Goal: Book appointment/travel/reservation

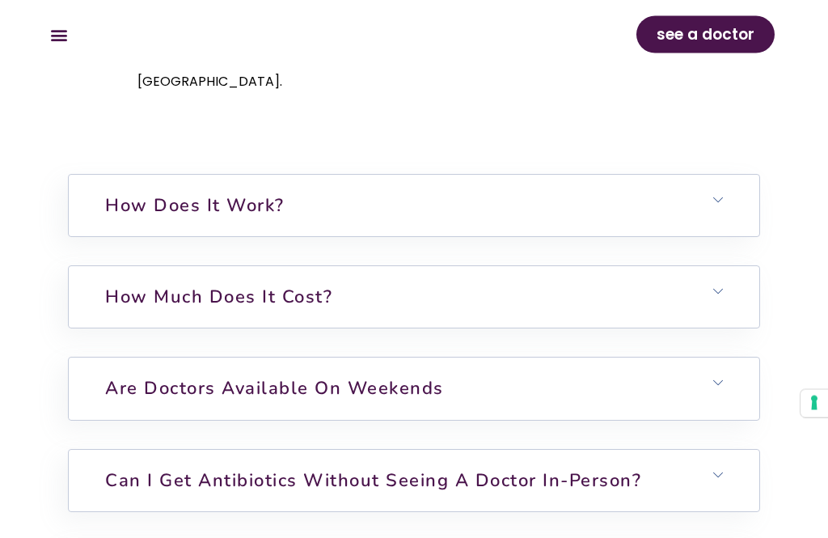
scroll to position [5245, 0]
click at [721, 470] on icon at bounding box center [718, 475] width 10 height 10
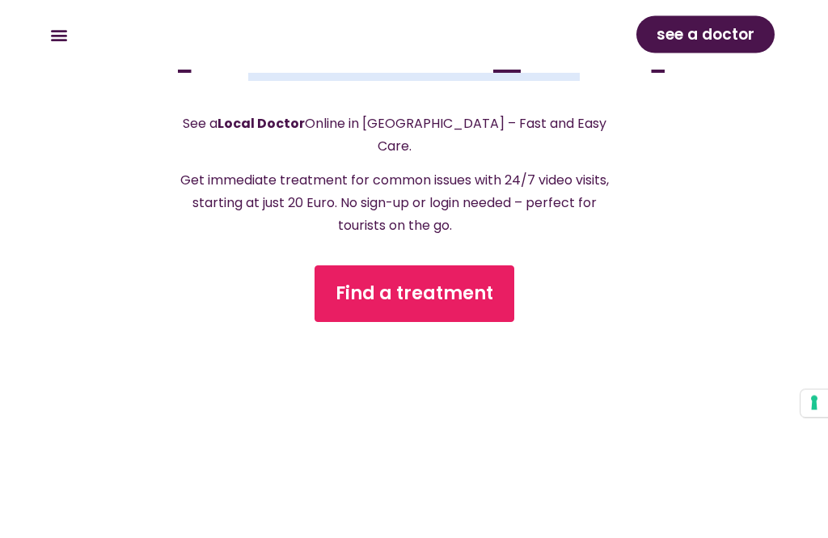
scroll to position [426, 0]
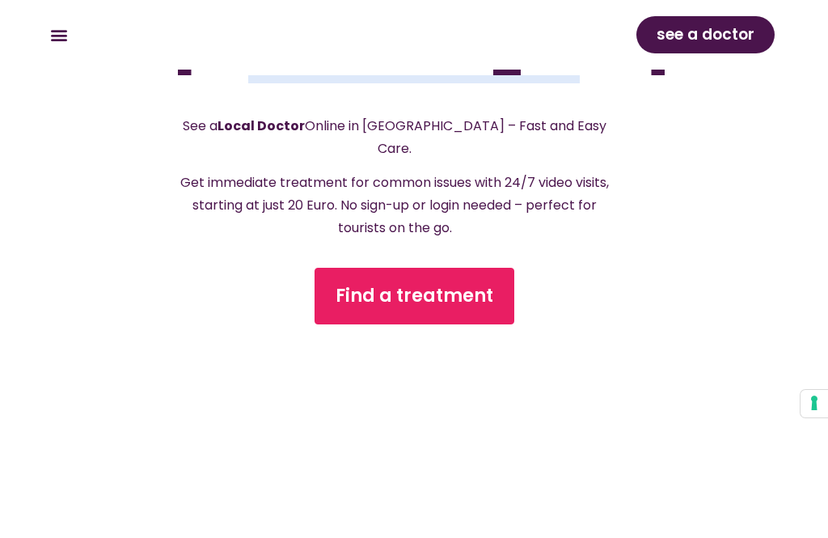
click at [433, 283] on span "Find a treatment" at bounding box center [415, 296] width 158 height 26
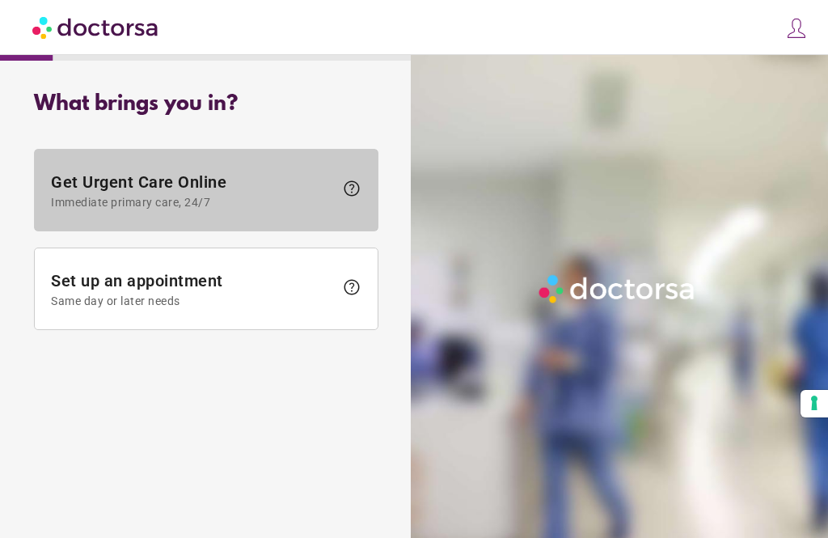
click at [232, 202] on span "Immediate primary care, 24/7" at bounding box center [192, 202] width 283 height 13
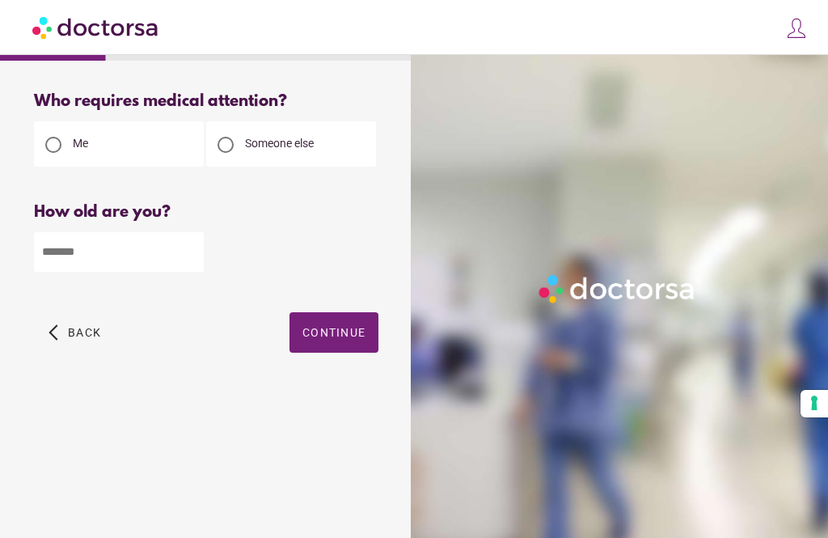
click at [94, 257] on input "number" at bounding box center [119, 252] width 170 height 40
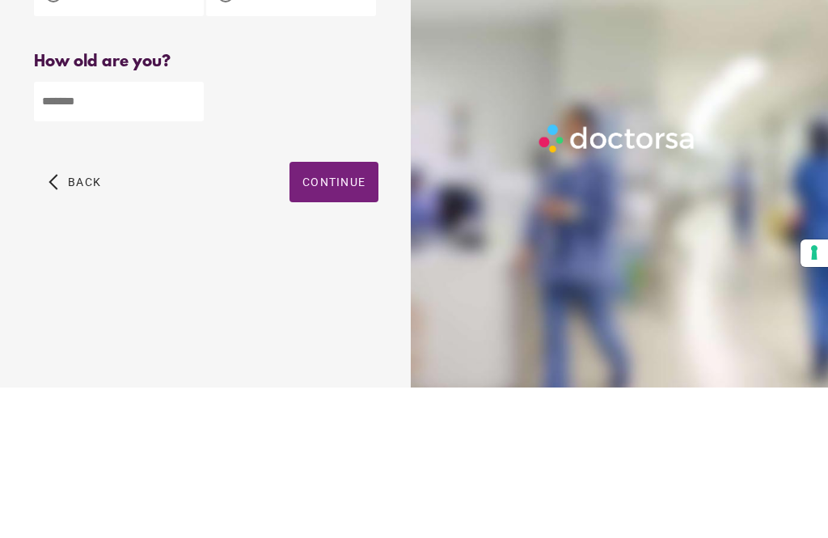
type input "**"
click at [340, 326] on span "Continue" at bounding box center [333, 332] width 63 height 13
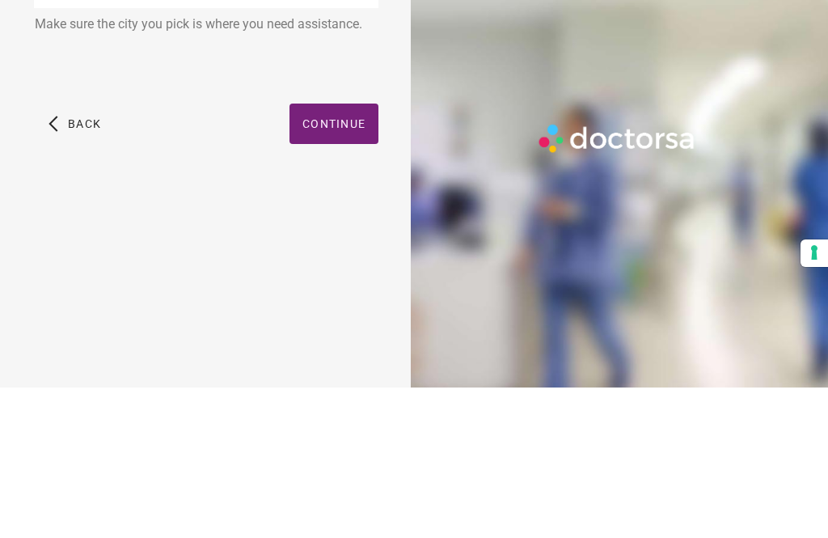
scroll to position [52, 0]
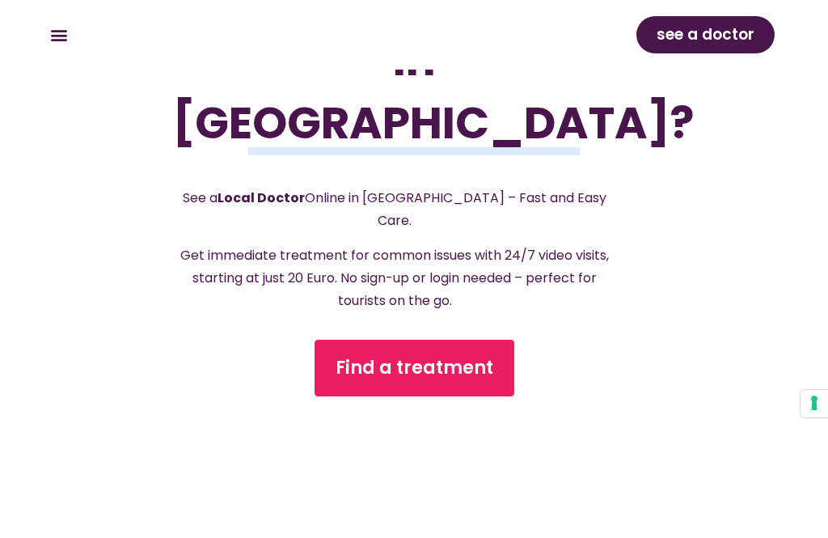
scroll to position [285, 0]
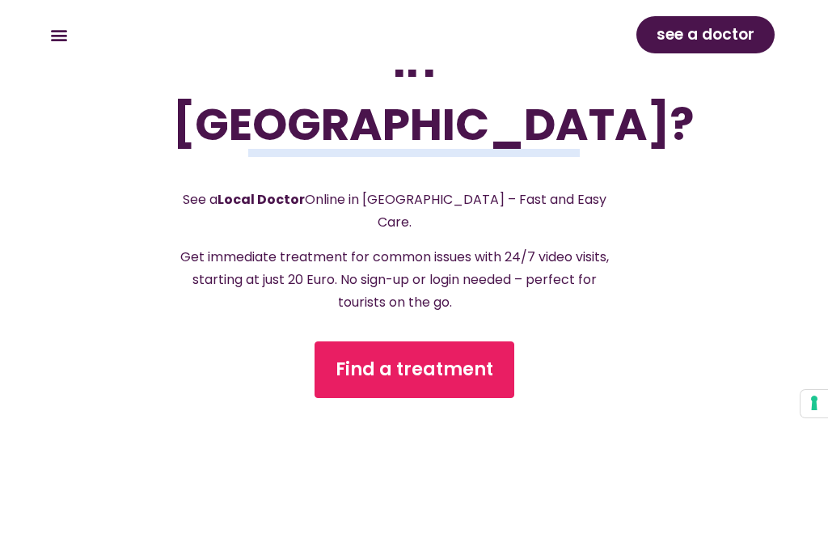
click at [421, 357] on span "Find a treatment" at bounding box center [415, 370] width 158 height 26
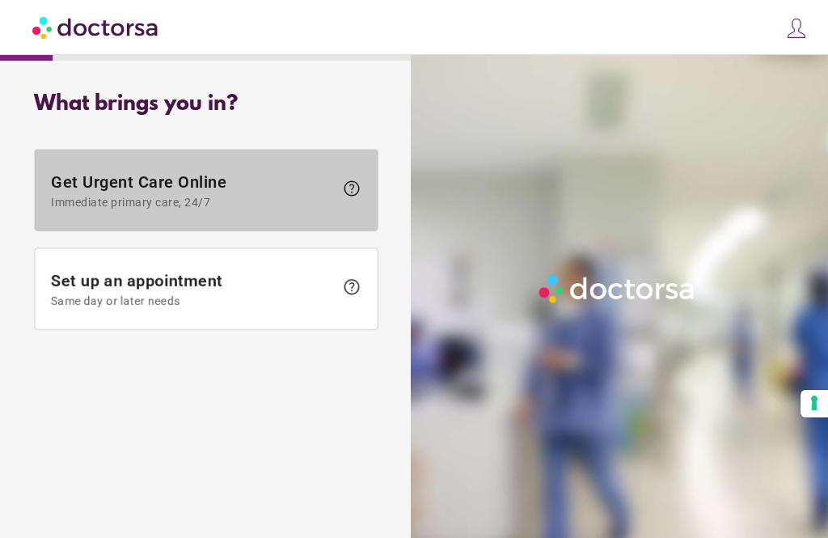
click at [326, 194] on span "Get Urgent Care Online Immediate primary care, 24/7" at bounding box center [192, 190] width 283 height 36
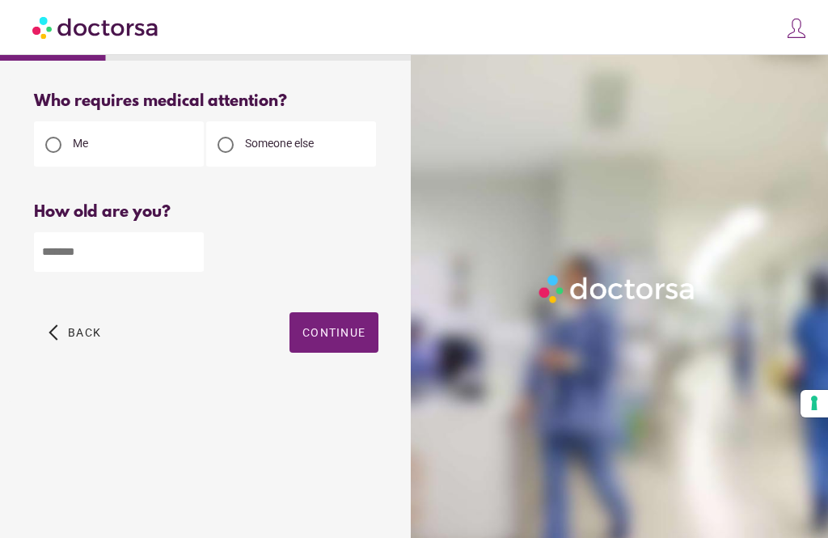
click at [99, 258] on input "number" at bounding box center [119, 252] width 170 height 40
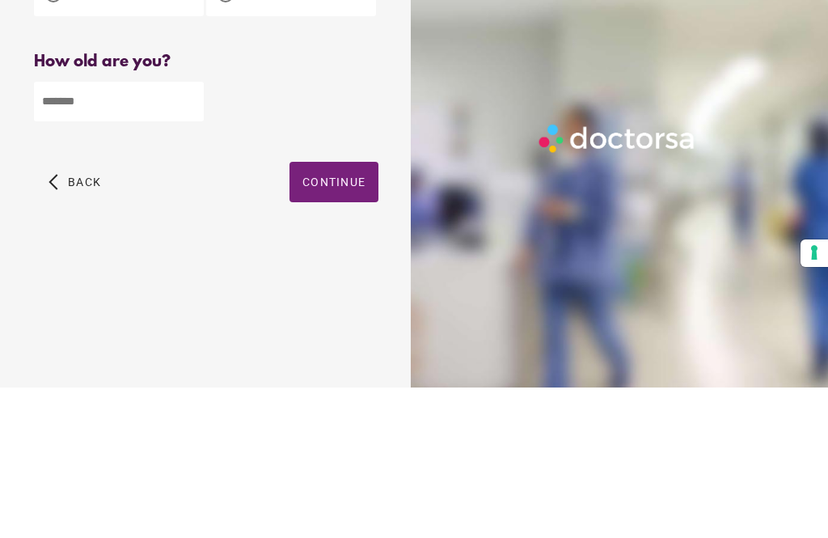
type input "**"
click at [338, 326] on span "Continue" at bounding box center [333, 332] width 63 height 13
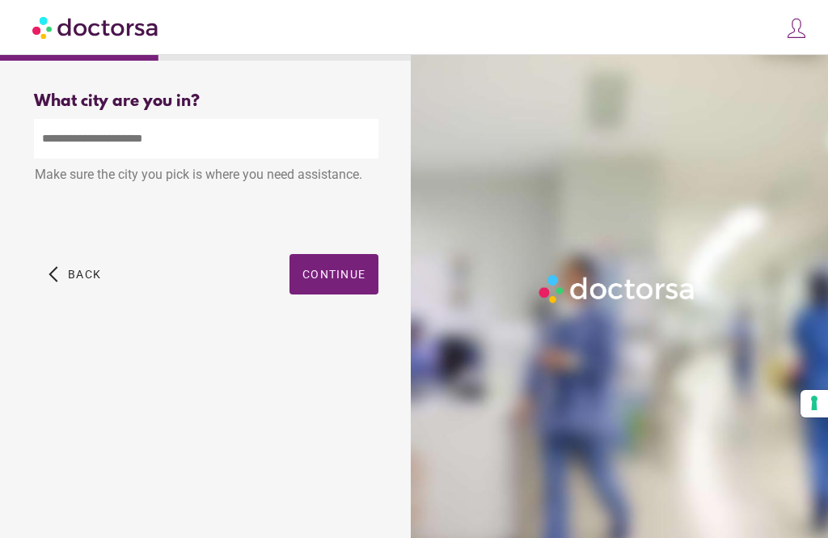
click at [70, 119] on input "text" at bounding box center [206, 139] width 345 height 40
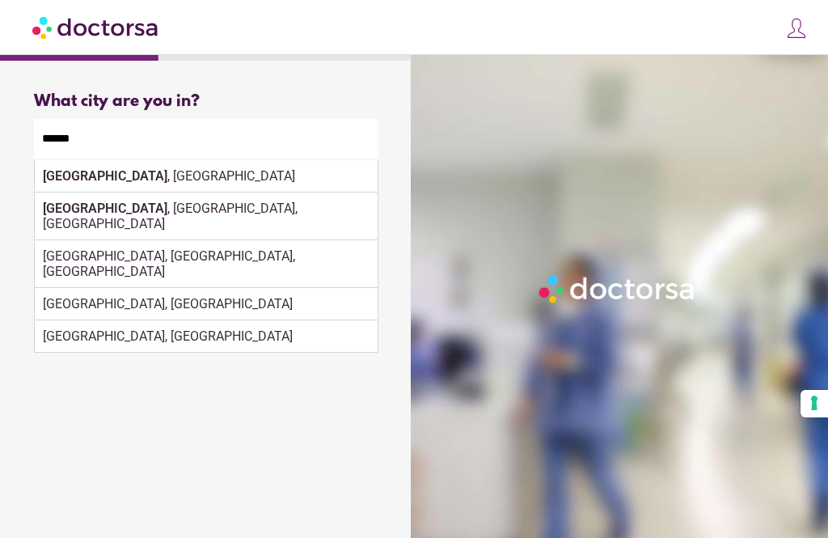
click at [143, 160] on div "Murcia , Spain" at bounding box center [206, 176] width 343 height 32
type input "**********"
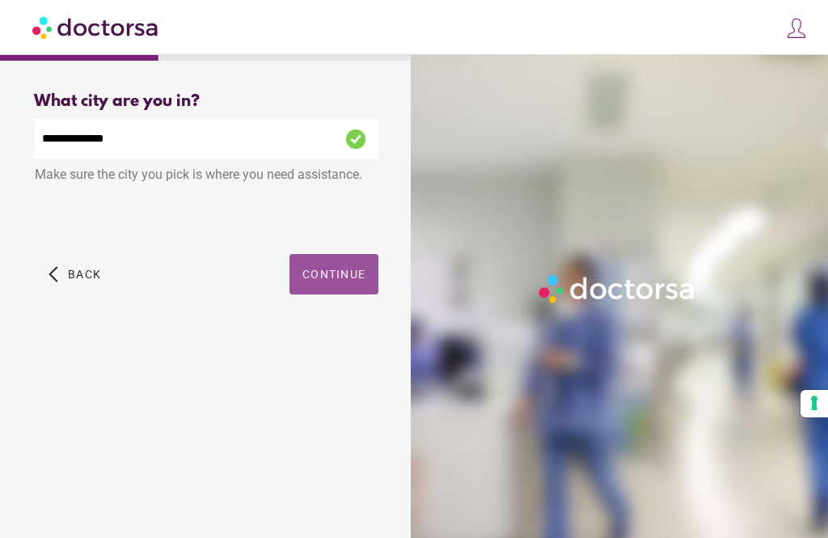
click at [344, 254] on span "button" at bounding box center [334, 274] width 89 height 40
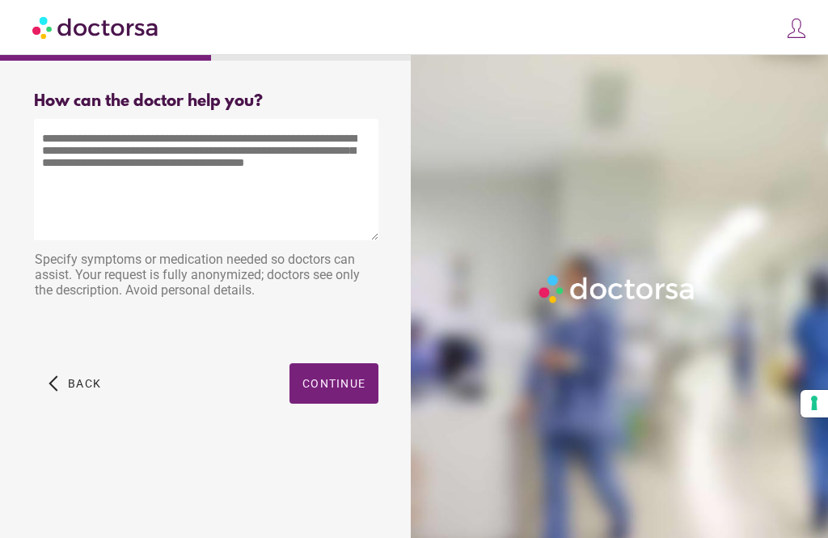
click at [71, 197] on textarea at bounding box center [206, 179] width 345 height 121
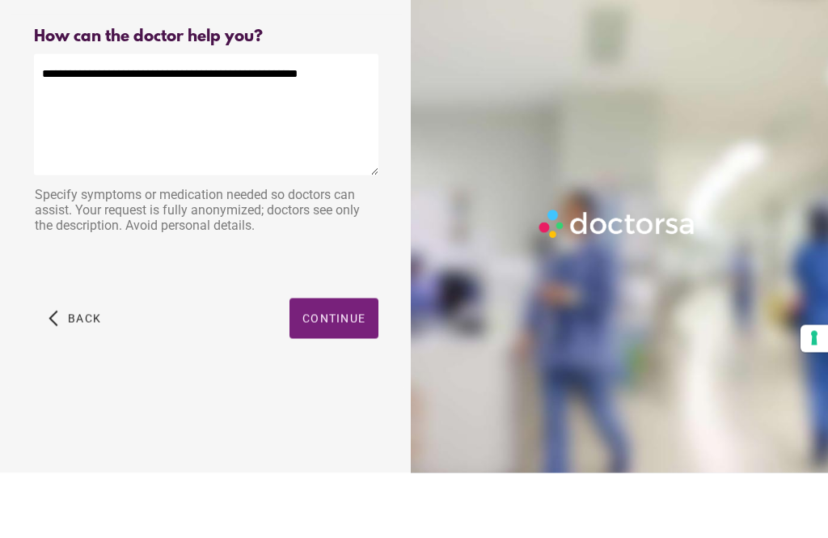
scroll to position [4, 0]
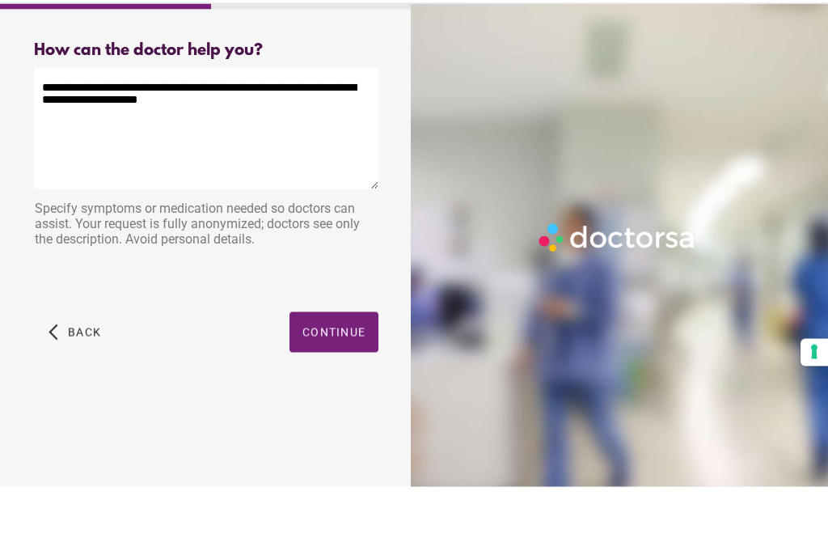
type textarea "**********"
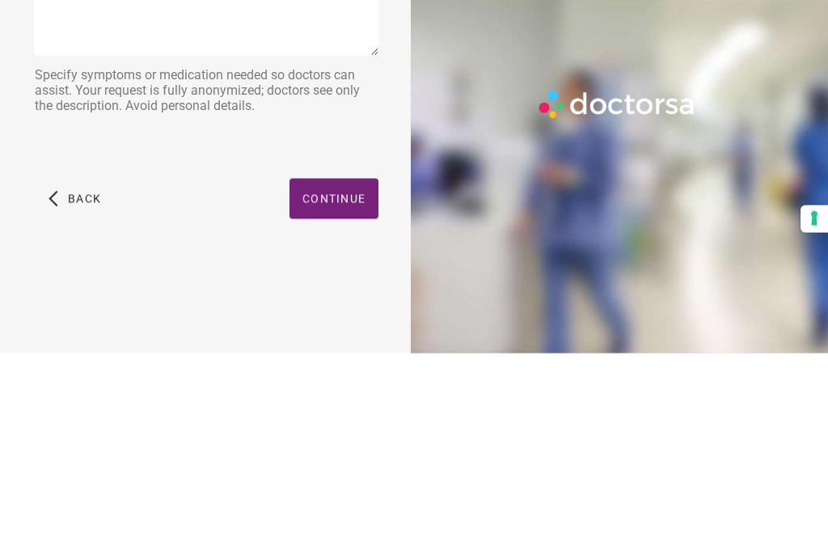
click at [342, 377] on span "Continue" at bounding box center [333, 383] width 63 height 13
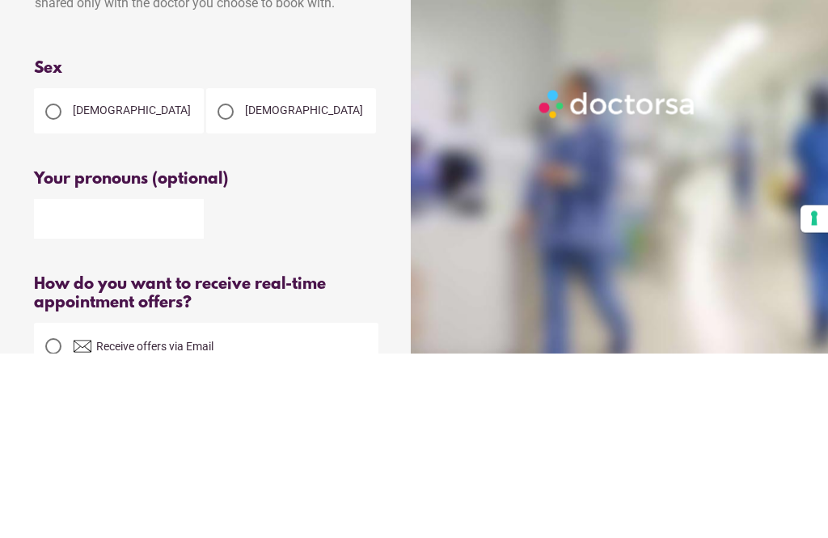
scroll to position [52, 0]
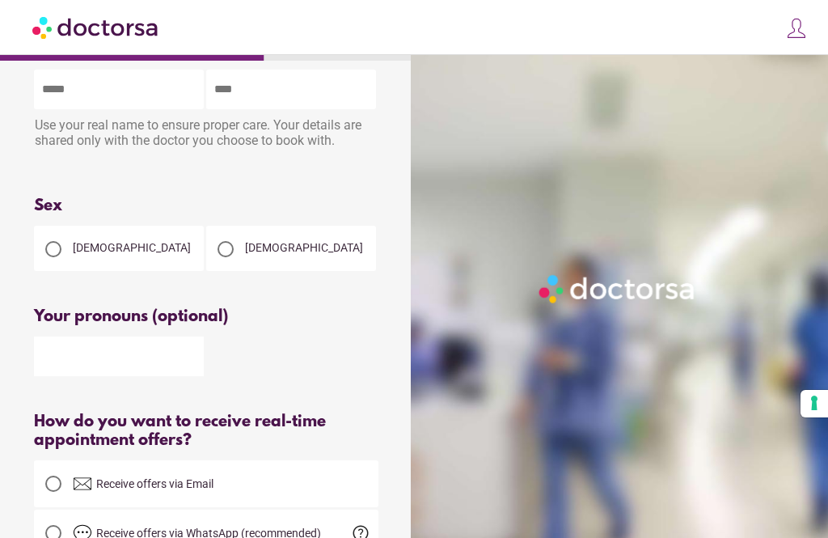
click at [63, 257] on div at bounding box center [53, 249] width 32 height 32
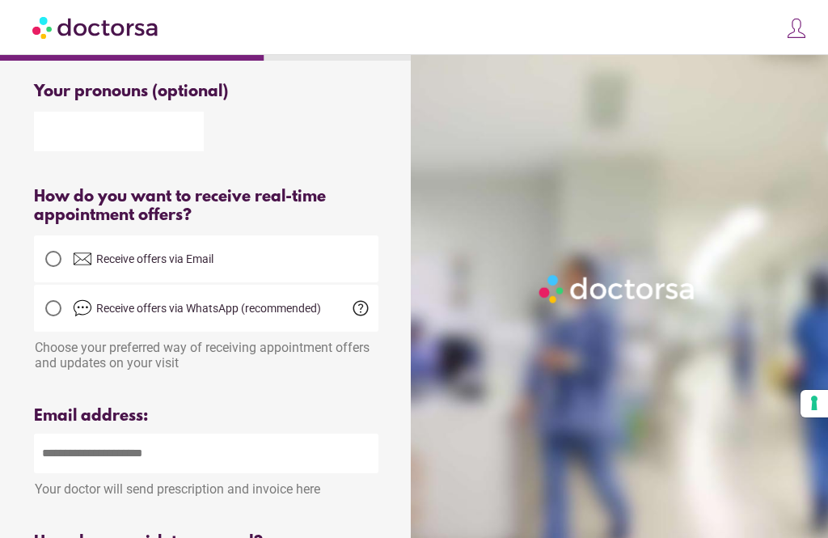
scroll to position [274, 0]
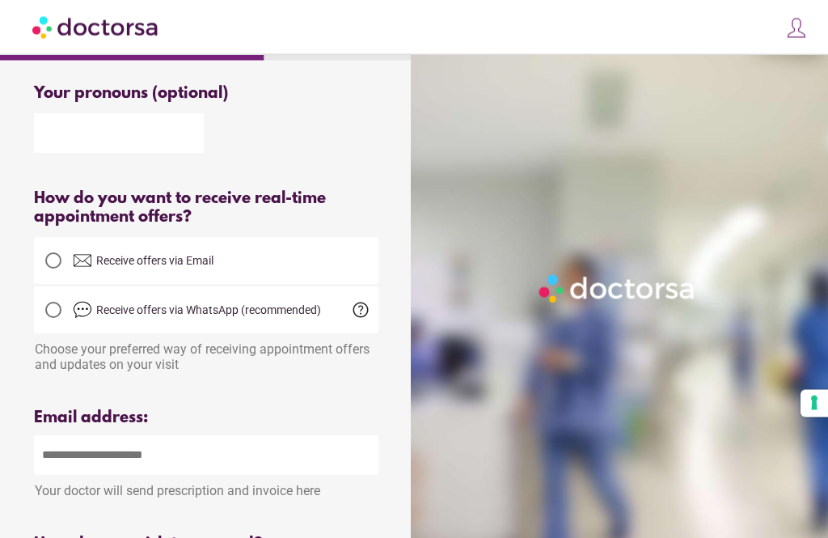
click at [48, 269] on div at bounding box center [53, 261] width 16 height 16
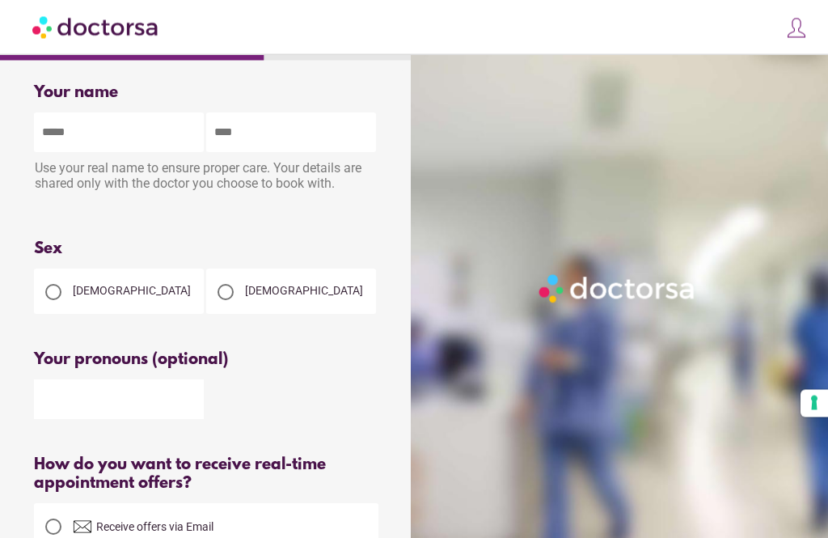
scroll to position [0, 0]
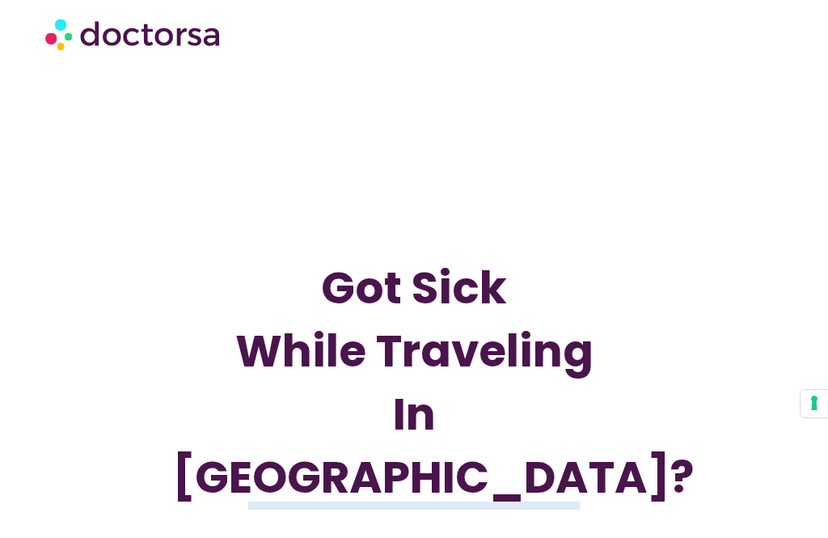
scroll to position [285, 0]
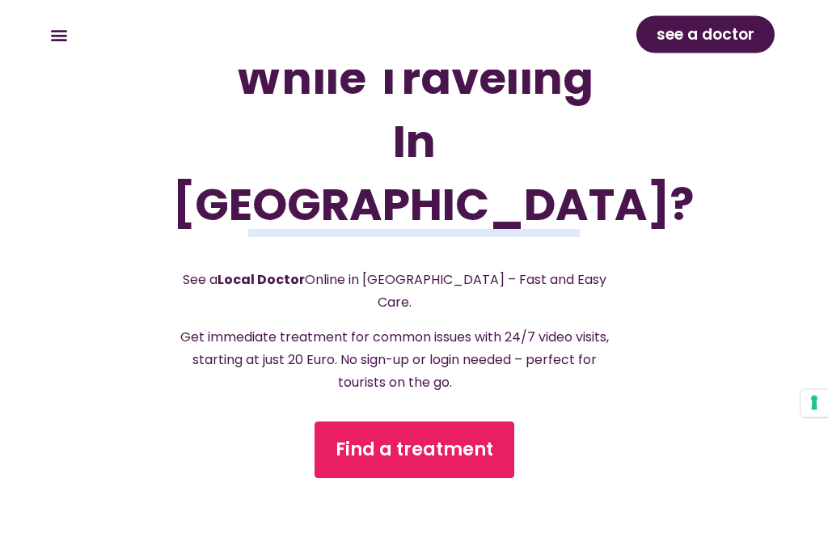
scroll to position [200, 0]
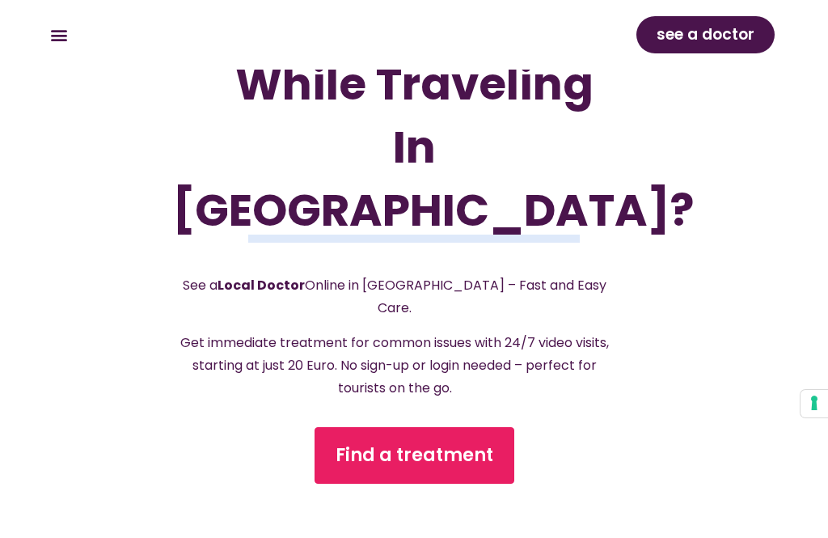
click at [413, 442] on span "Find a treatment" at bounding box center [415, 455] width 158 height 26
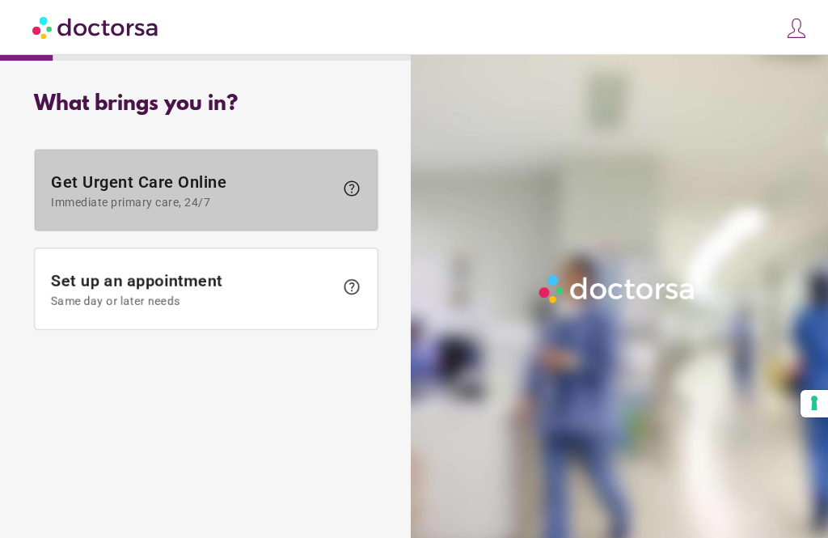
click at [162, 198] on span "Immediate primary care, 24/7" at bounding box center [192, 202] width 283 height 13
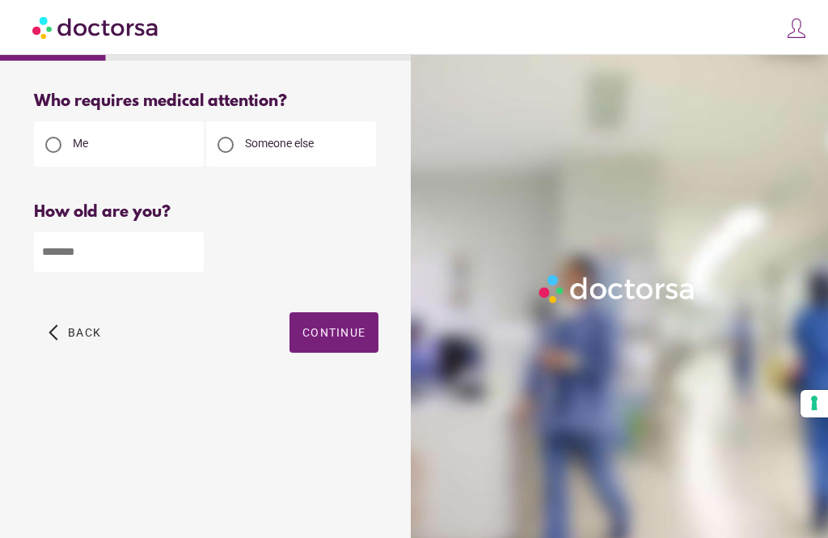
click at [95, 251] on input "number" at bounding box center [119, 252] width 170 height 40
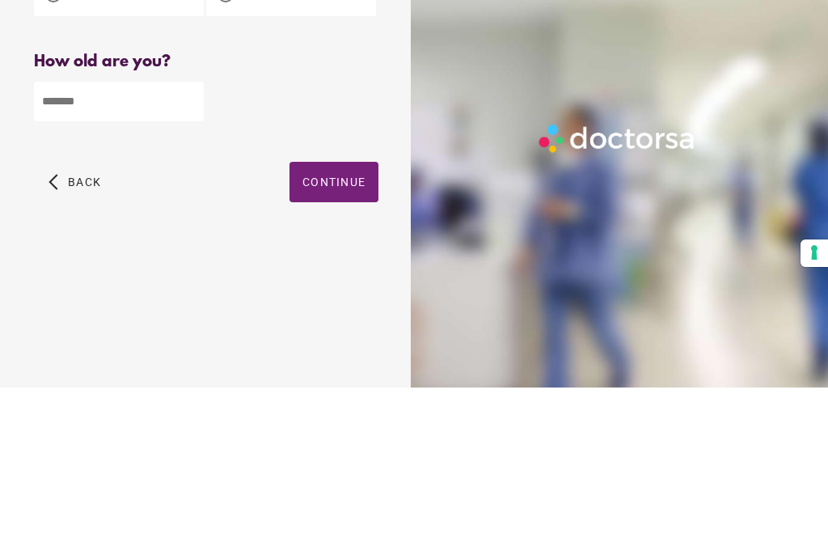
type input "**"
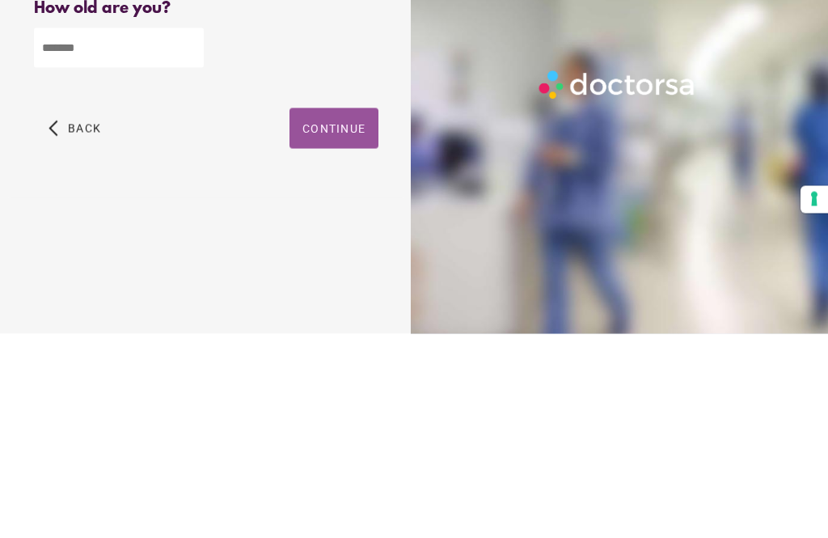
click at [352, 326] on span "Continue" at bounding box center [333, 332] width 63 height 13
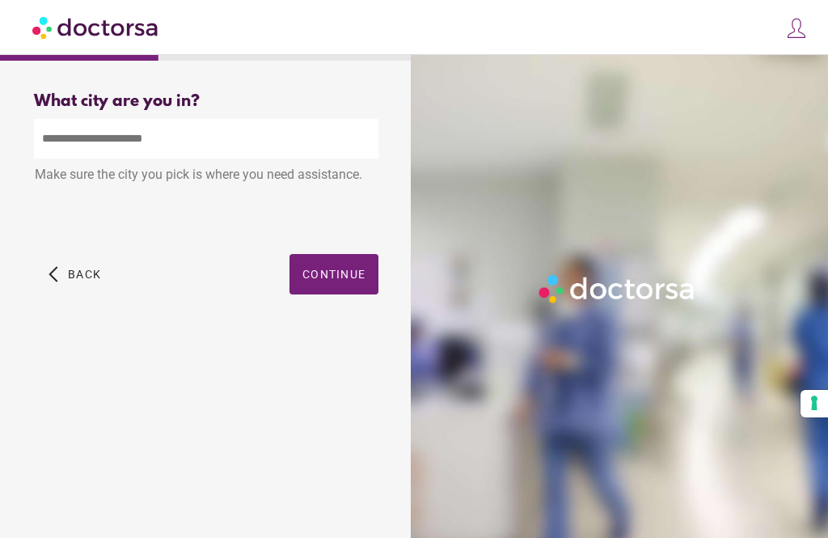
click at [66, 119] on input "text" at bounding box center [206, 139] width 345 height 40
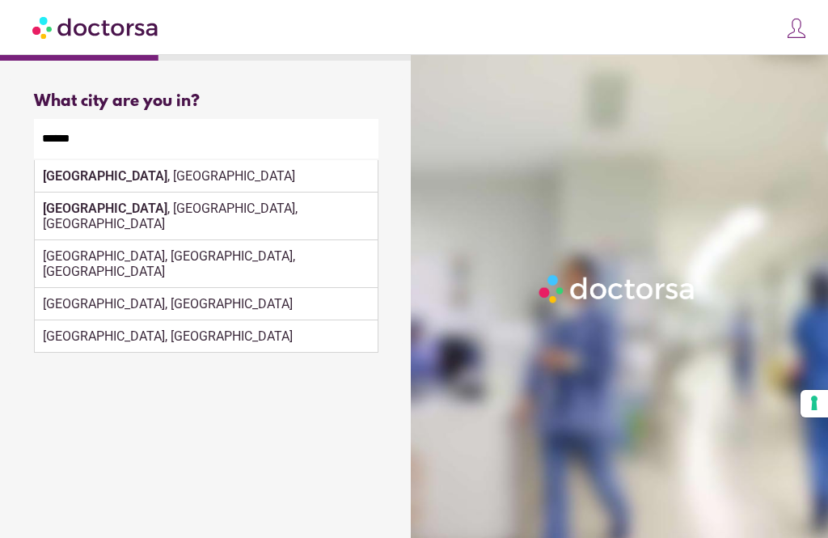
click at [150, 160] on div "Murcia , Spain" at bounding box center [206, 176] width 343 height 32
type input "**********"
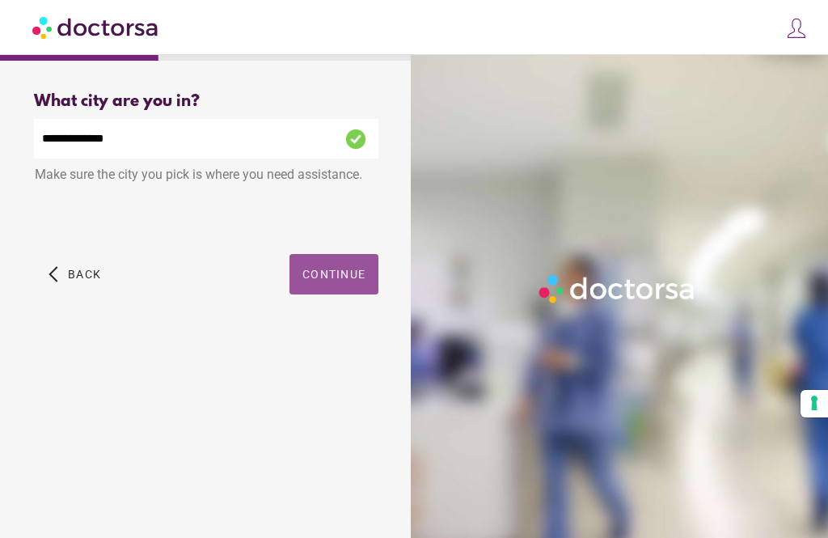
click at [347, 268] on span "Continue" at bounding box center [333, 274] width 63 height 13
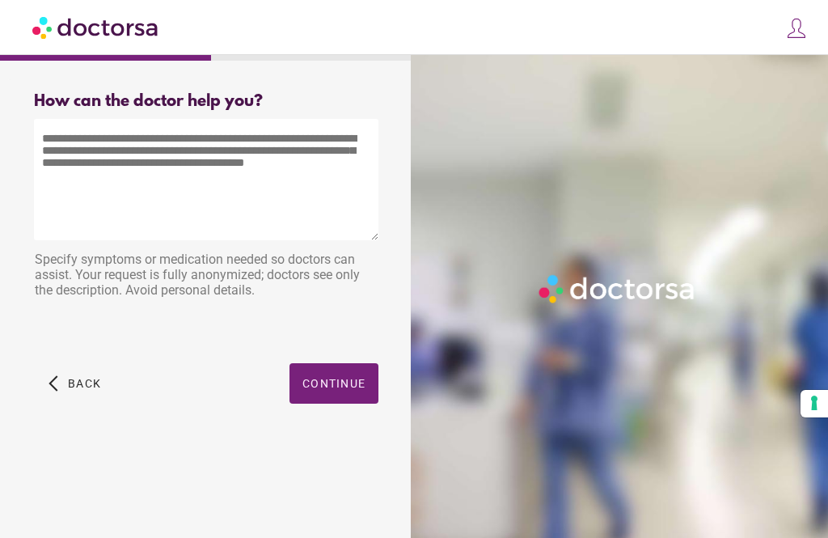
click at [56, 147] on textarea at bounding box center [206, 179] width 345 height 121
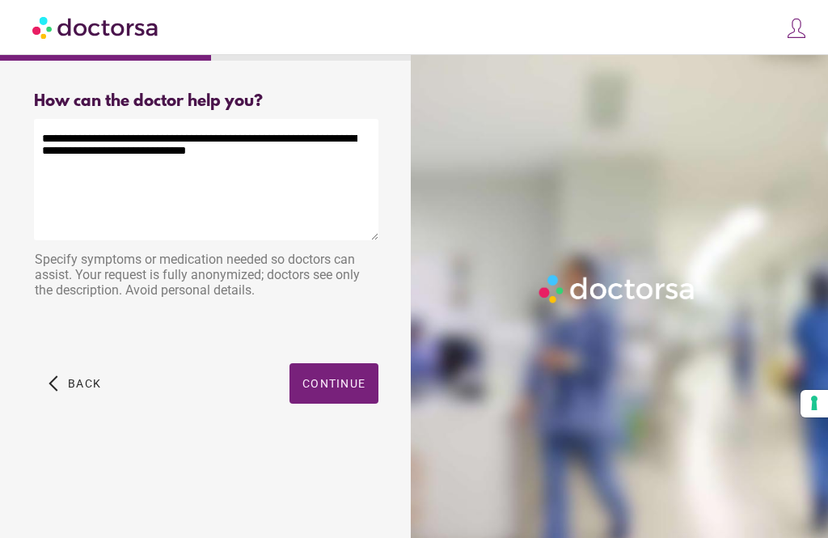
type textarea "**********"
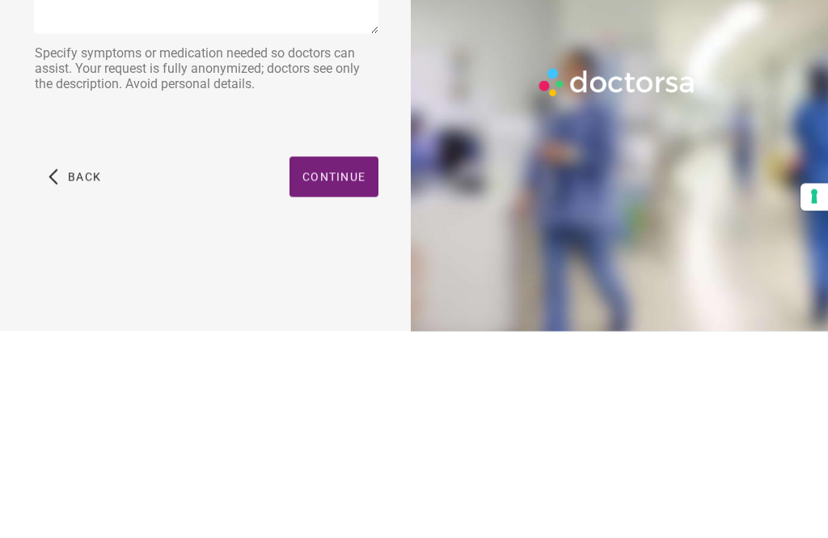
click at [345, 377] on span "Continue" at bounding box center [333, 383] width 63 height 13
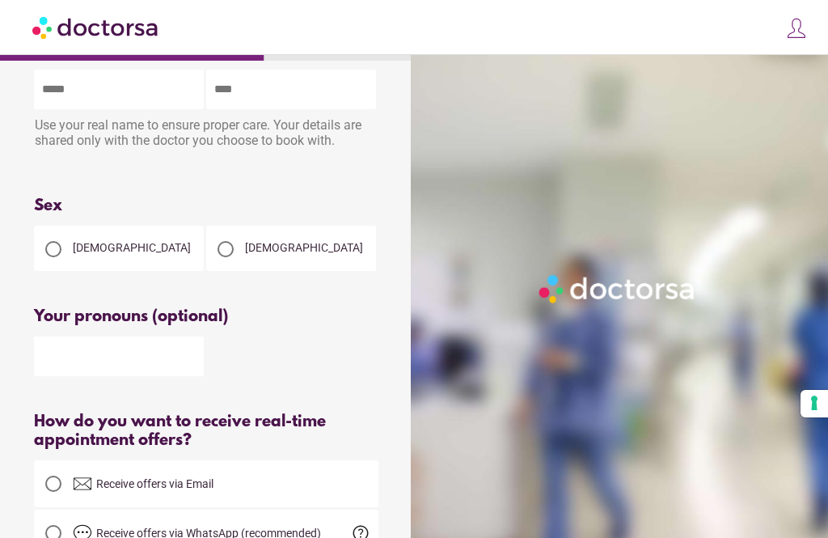
click at [59, 256] on div at bounding box center [53, 249] width 16 height 16
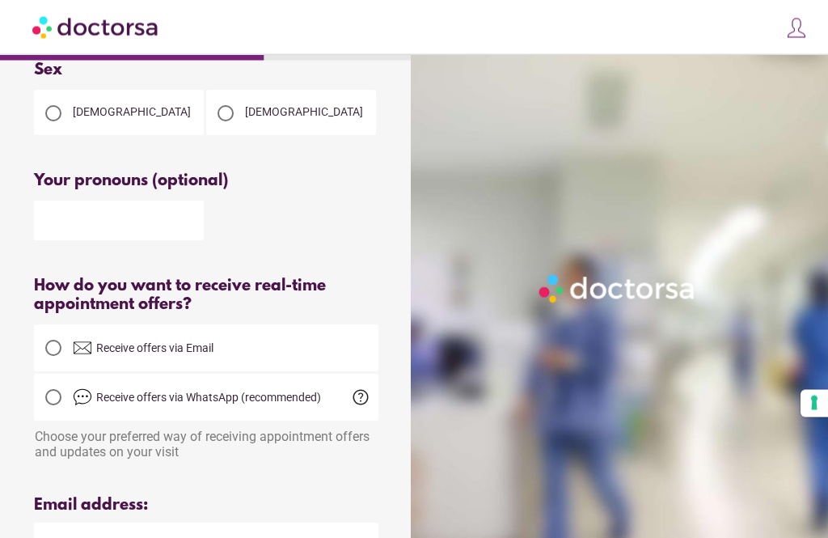
scroll to position [188, 0]
click at [54, 355] on div at bounding box center [53, 347] width 16 height 16
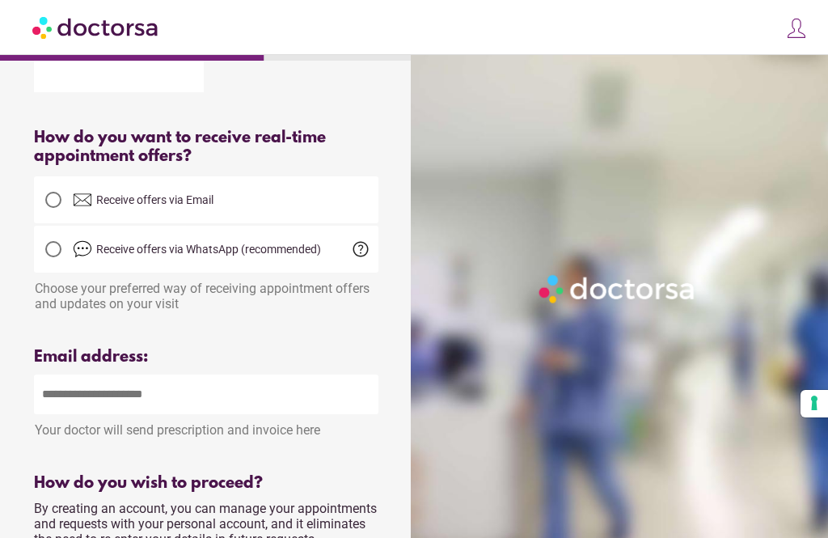
scroll to position [360, 0]
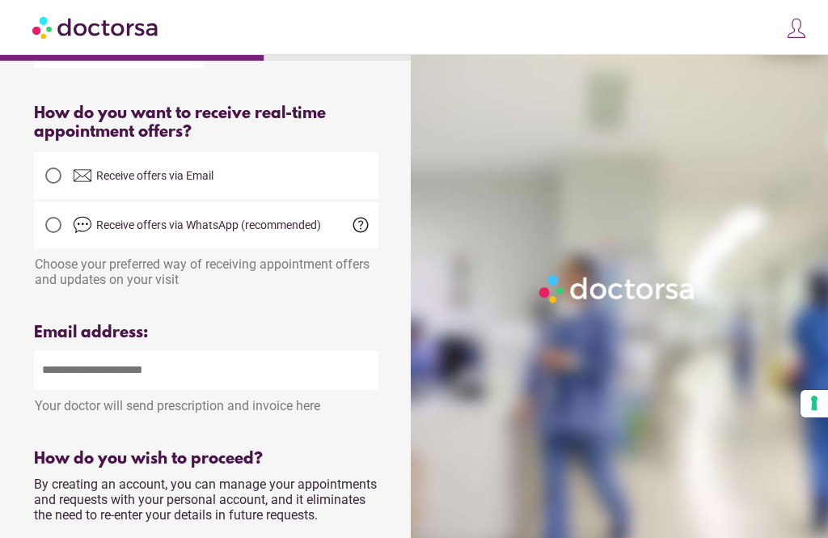
click at [95, 383] on input "email" at bounding box center [206, 370] width 345 height 40
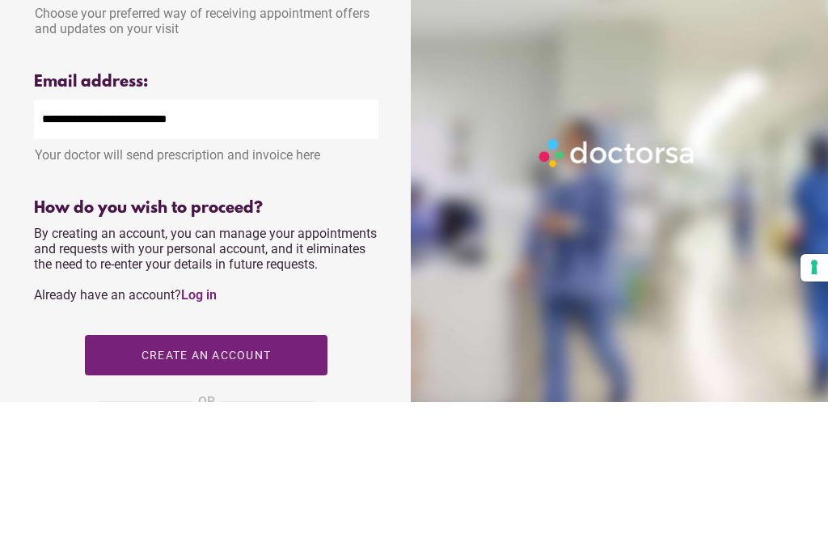
scroll to position [476, 0]
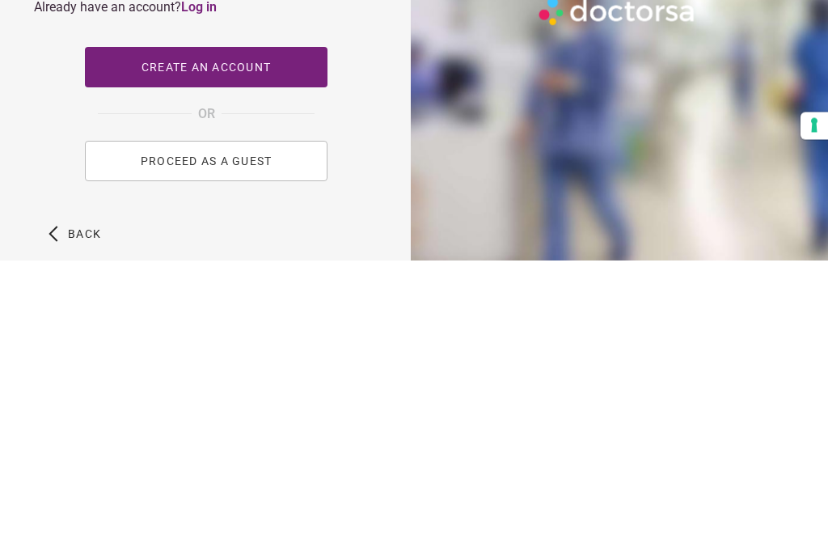
type input "**********"
click at [230, 433] on span "PROCEED AS A GUEST" at bounding box center [207, 439] width 132 height 13
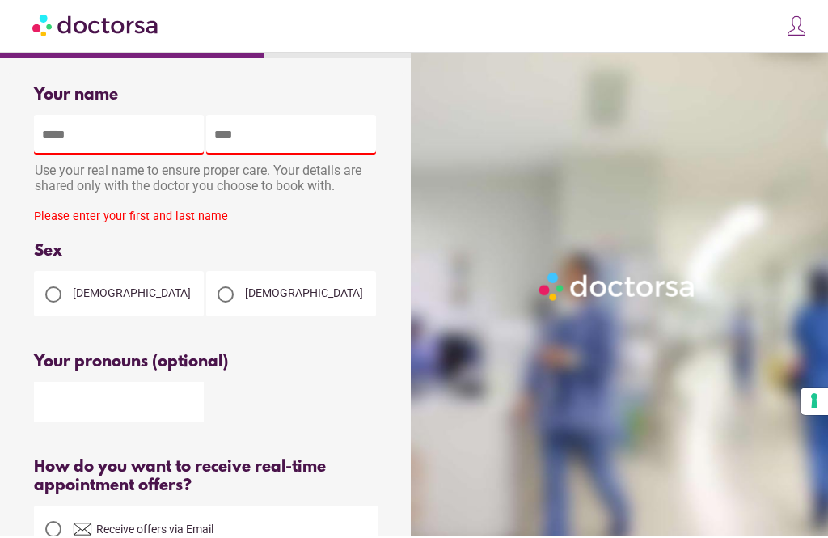
scroll to position [0, 0]
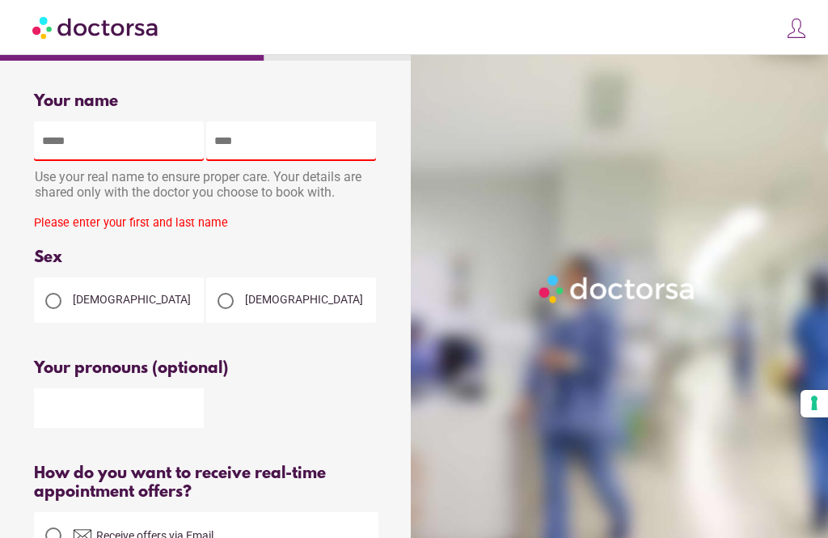
click at [80, 144] on input "text" at bounding box center [119, 141] width 170 height 40
type input "**********"
click at [246, 143] on input "text" at bounding box center [291, 141] width 170 height 40
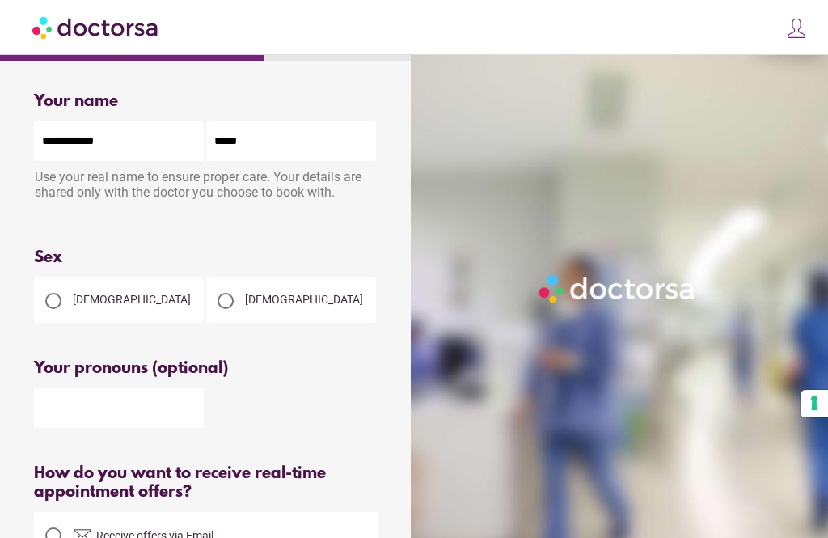
type input "******"
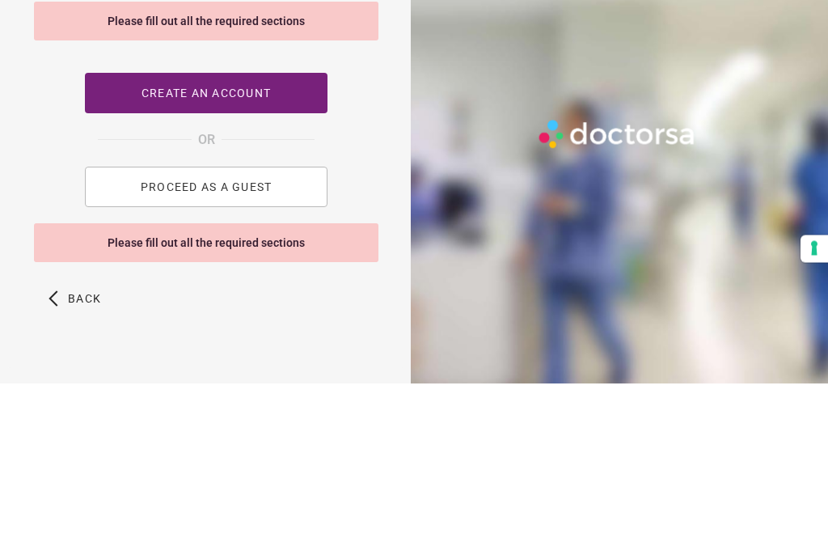
scroll to position [810, 0]
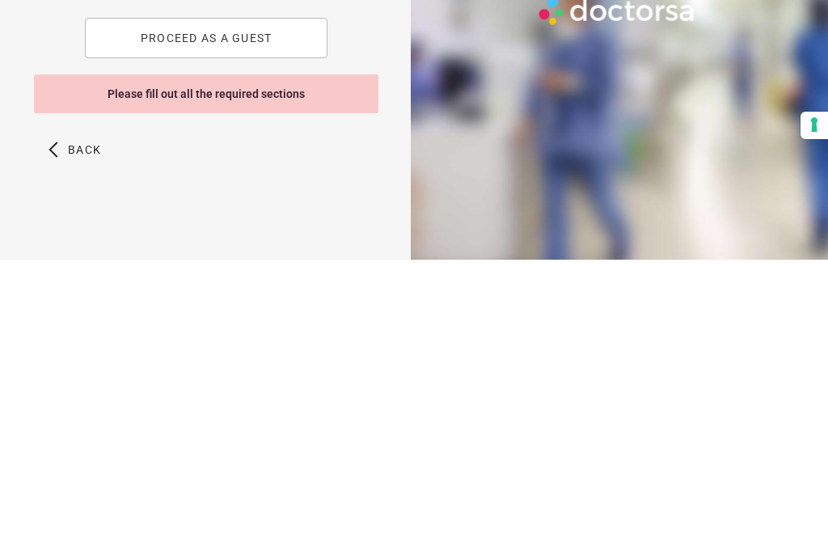
click at [241, 310] on span "PROCEED AS A GUEST" at bounding box center [207, 316] width 132 height 13
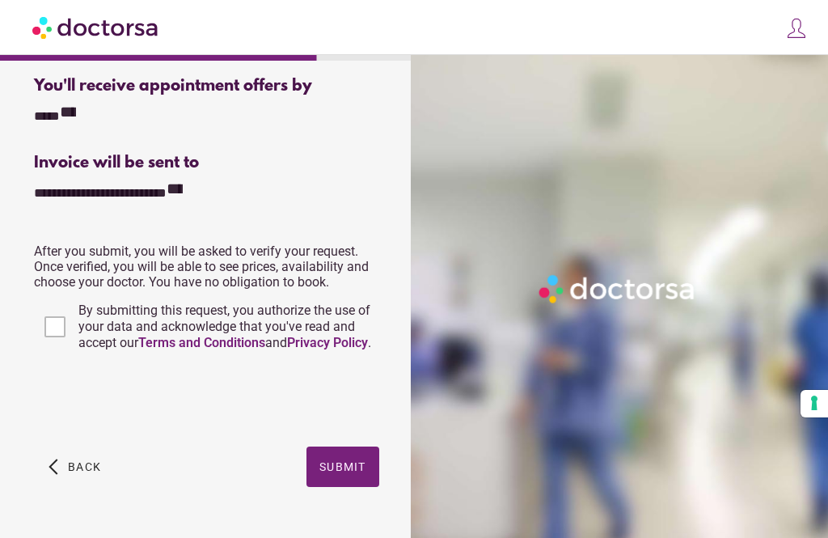
scroll to position [398, 0]
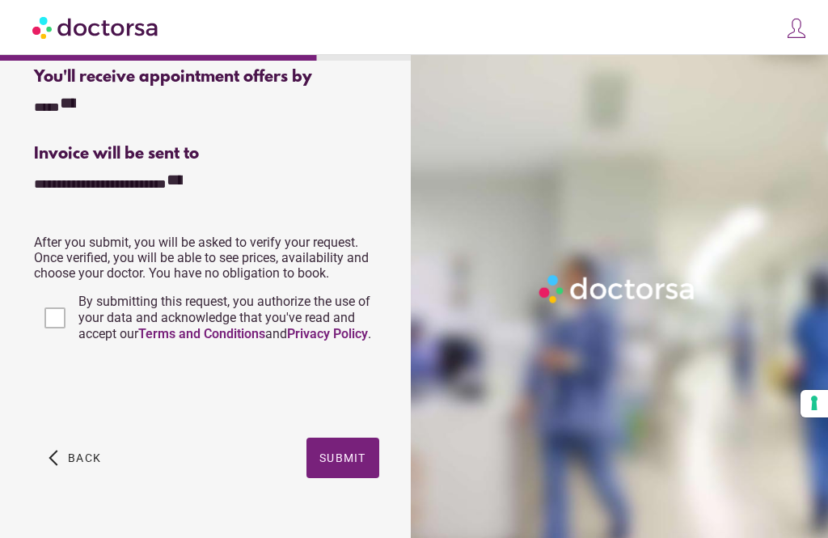
click at [357, 464] on span "Submit" at bounding box center [342, 457] width 47 height 13
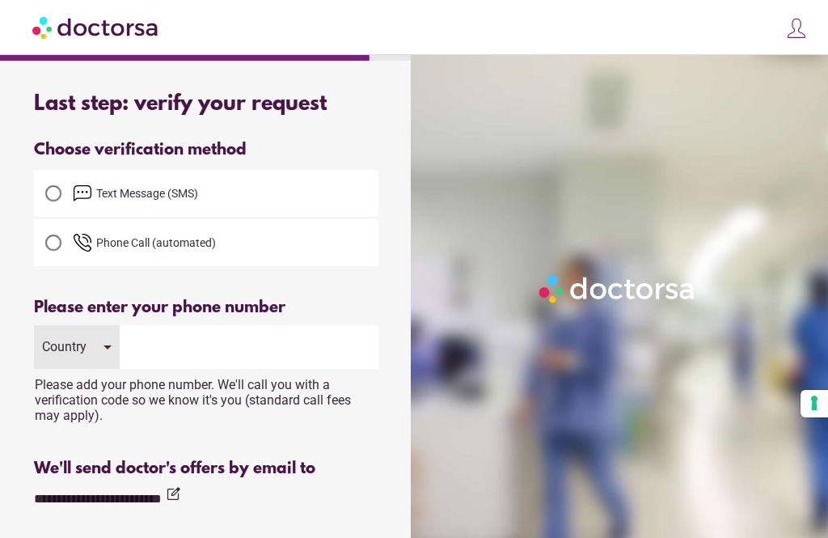
click at [146, 346] on input "tel" at bounding box center [249, 347] width 259 height 44
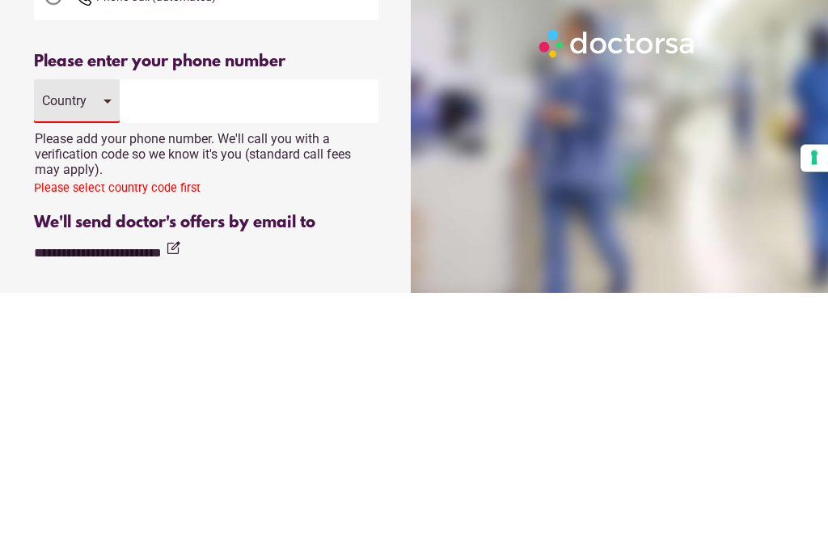
click at [101, 325] on div "Country" at bounding box center [77, 347] width 86 height 44
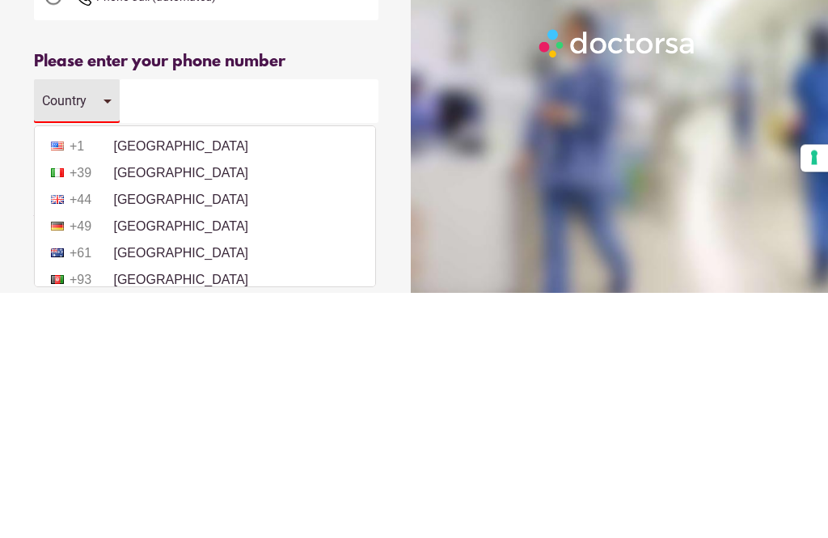
scroll to position [246, 0]
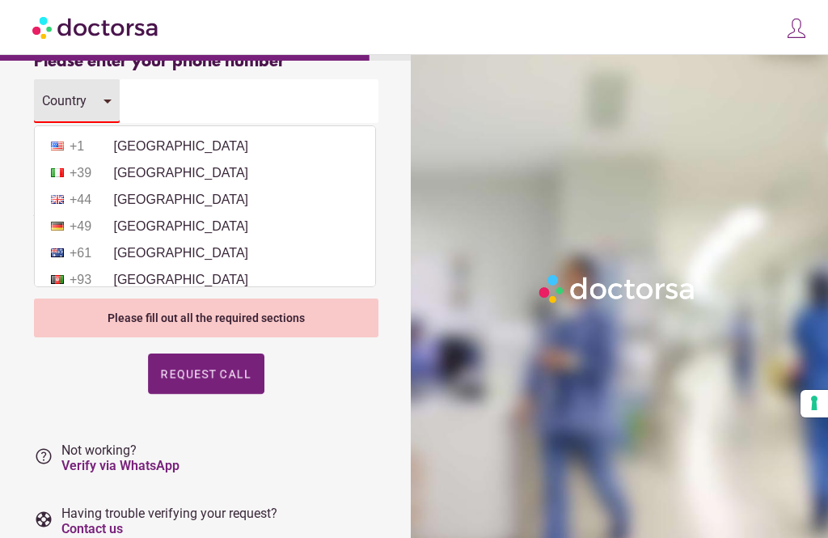
click at [195, 199] on li "+44 [GEOGRAPHIC_DATA]" at bounding box center [205, 200] width 324 height 24
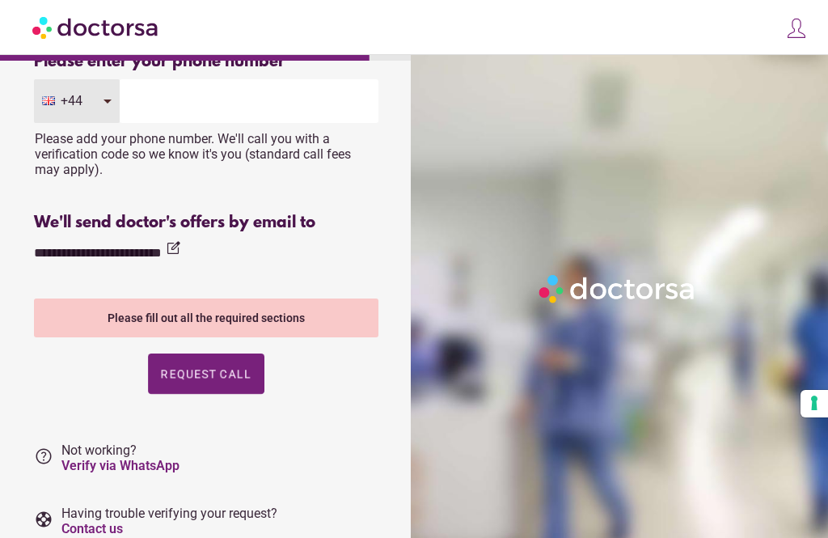
click at [157, 99] on input "tel" at bounding box center [249, 101] width 259 height 44
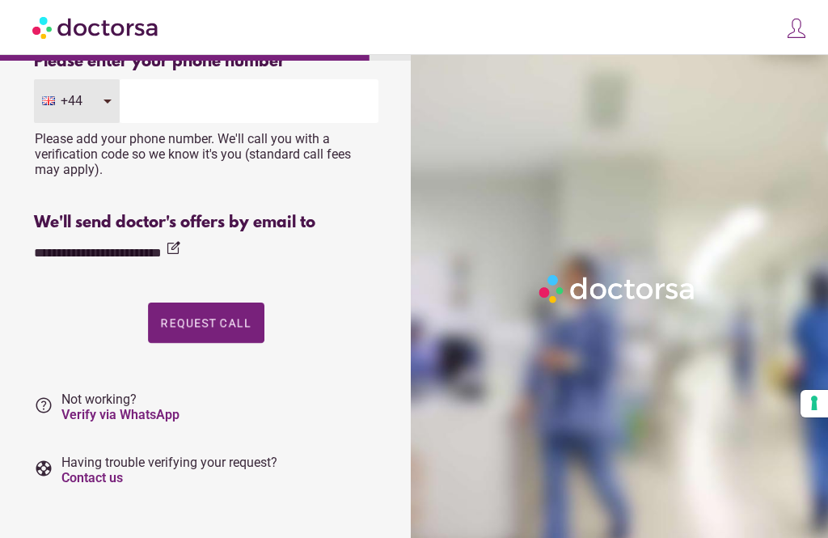
scroll to position [245, 0]
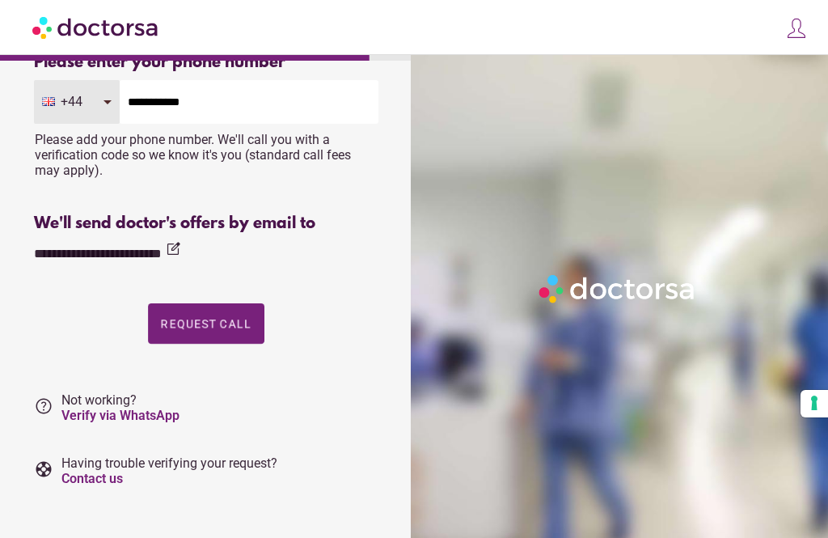
click at [138, 105] on input "**********" at bounding box center [249, 102] width 259 height 44
click at [137, 105] on input "**********" at bounding box center [249, 102] width 259 height 44
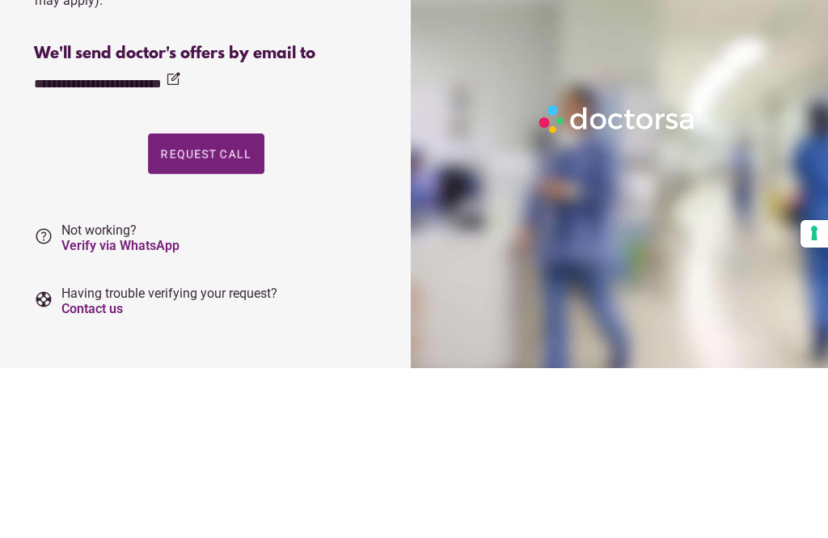
scroll to position [263, 0]
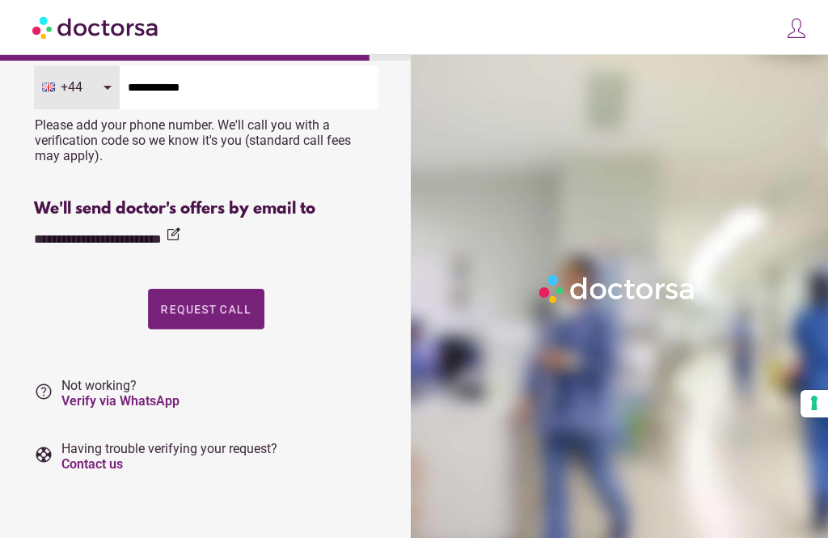
type input "**********"
click at [222, 312] on span "Request Call" at bounding box center [206, 308] width 91 height 13
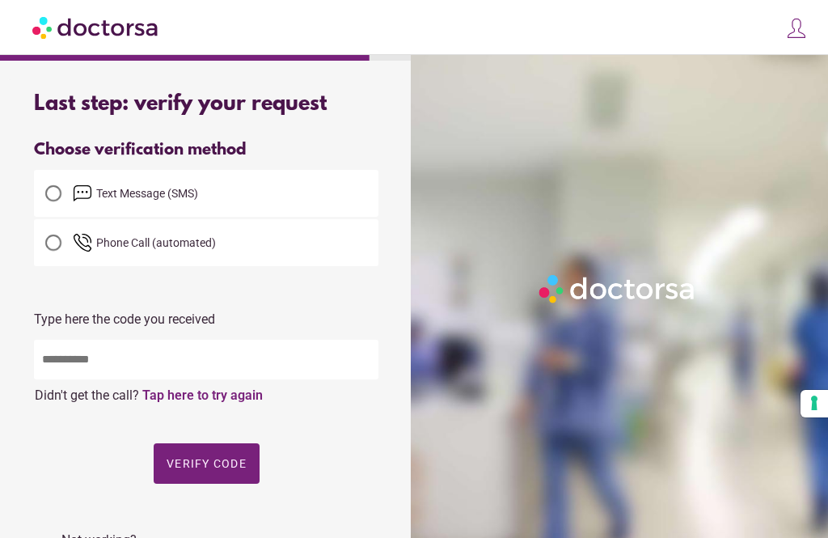
click at [105, 357] on input "text" at bounding box center [206, 360] width 345 height 40
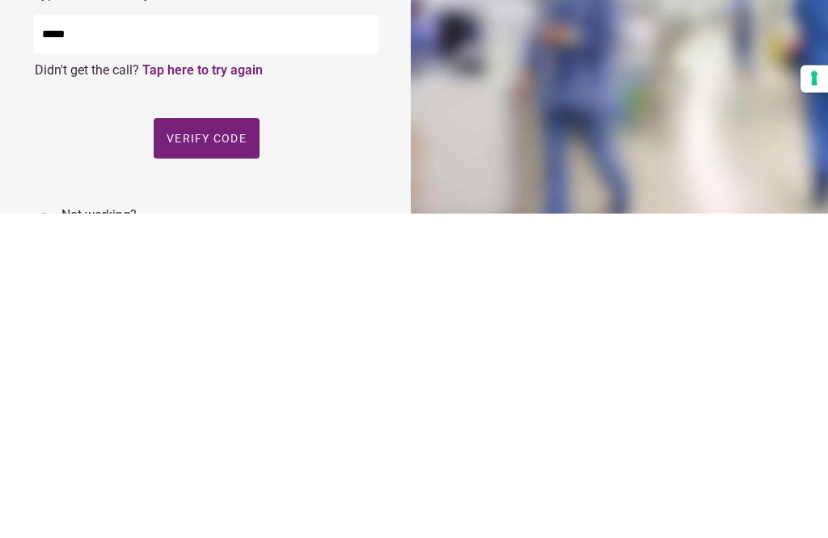
type input "*****"
click at [218, 457] on span "Verify code" at bounding box center [207, 463] width 80 height 13
